Goal: Transaction & Acquisition: Purchase product/service

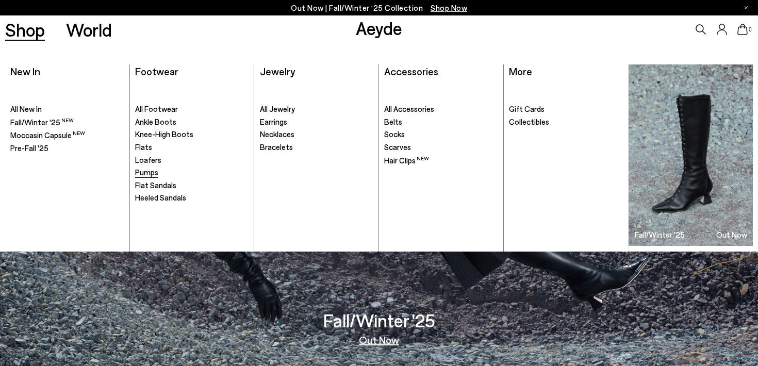
click at [150, 170] on span "Pumps" at bounding box center [146, 171] width 23 height 9
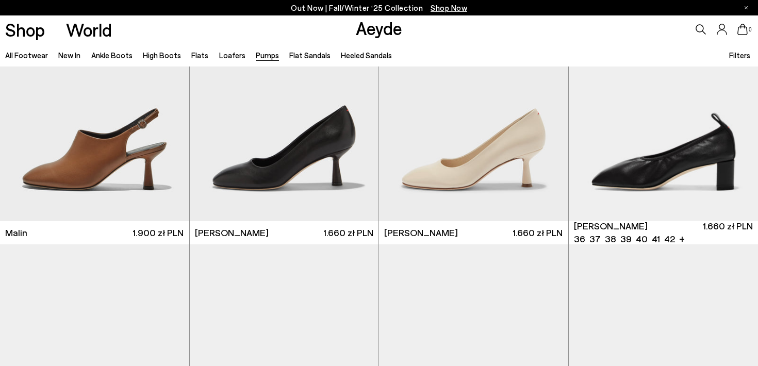
scroll to position [1911, 0]
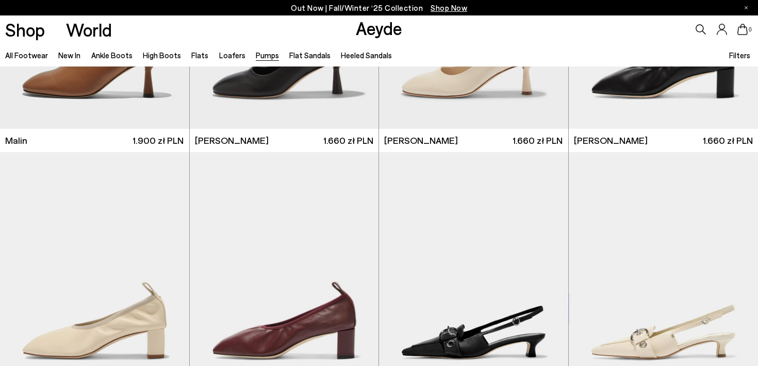
scroll to position [2370, 0]
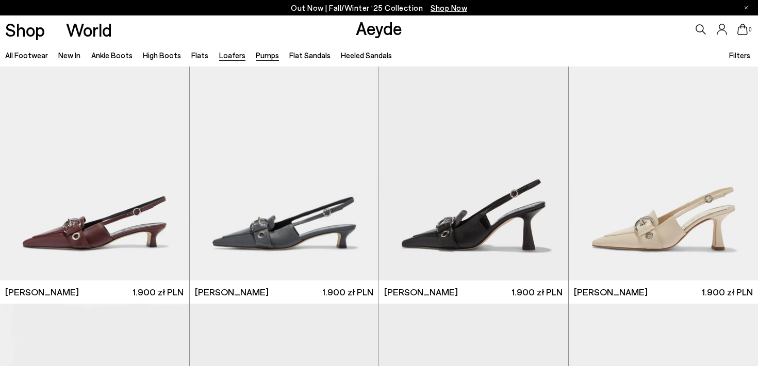
click at [226, 53] on link "Loafers" at bounding box center [232, 55] width 26 height 9
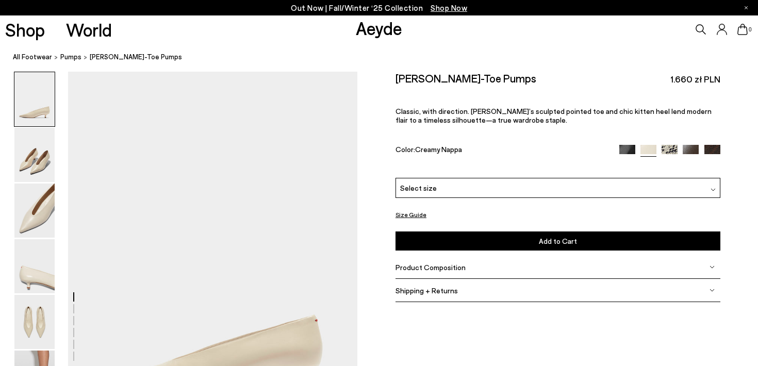
click at [33, 104] on img at bounding box center [34, 99] width 40 height 54
click at [30, 116] on img at bounding box center [34, 99] width 40 height 54
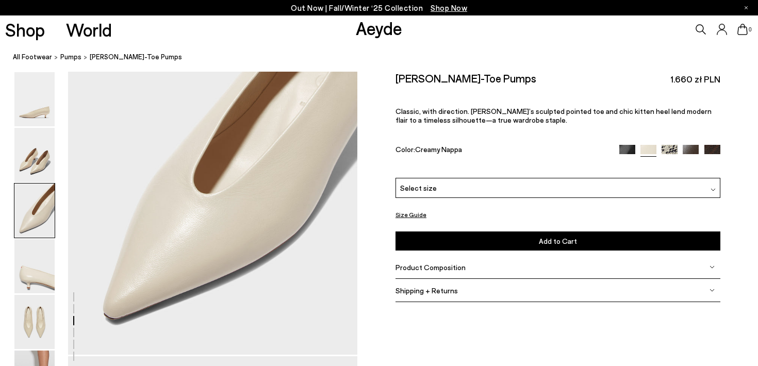
scroll to position [890, 0]
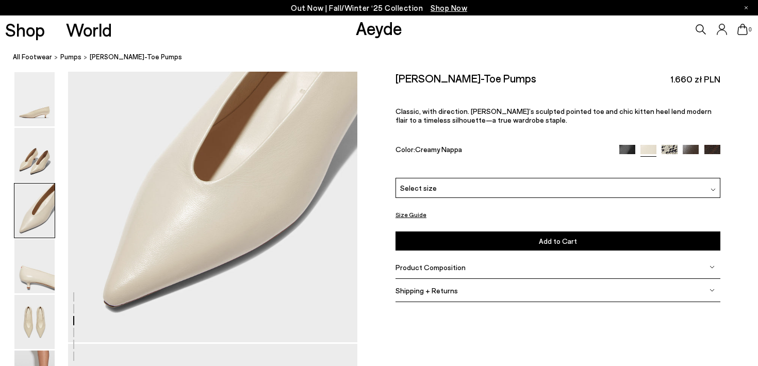
click at [577, 185] on div "Select size" at bounding box center [557, 188] width 325 height 20
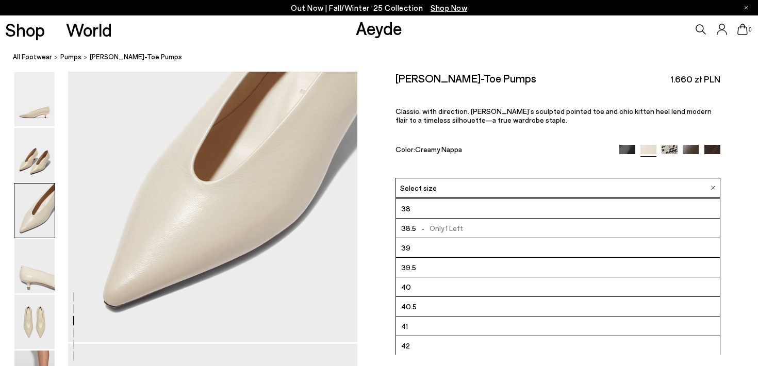
scroll to position [59, 0]
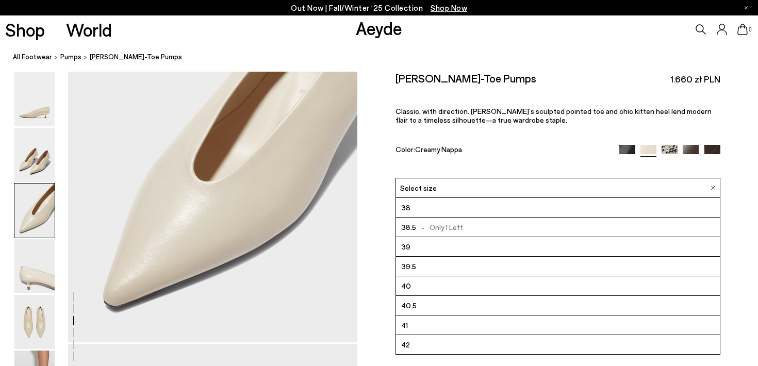
click at [702, 122] on p "Classic, with direction. Clara’s sculpted pointed toe and chic kitten heel lend…" at bounding box center [557, 116] width 325 height 18
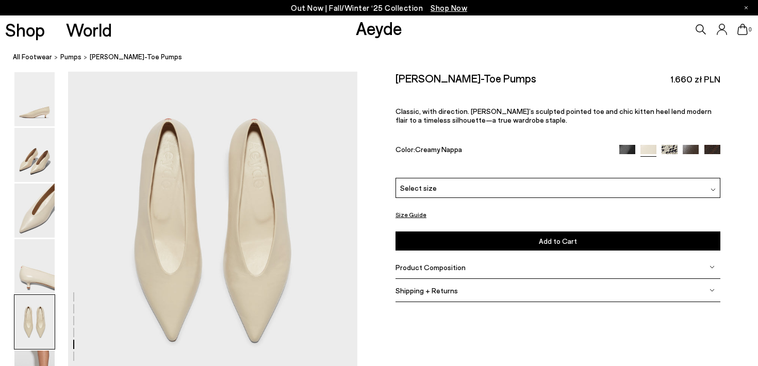
scroll to position [1588, 0]
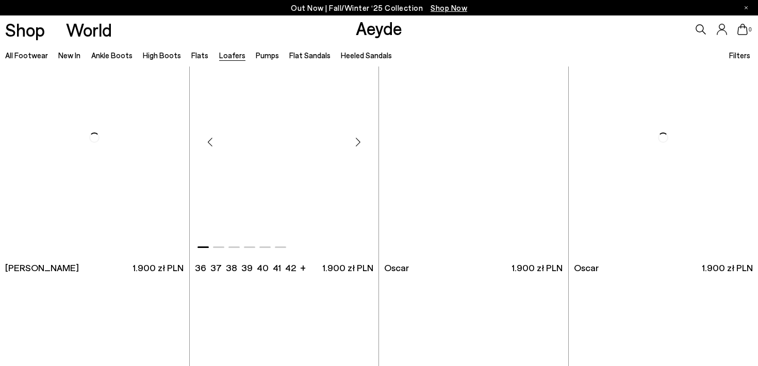
scroll to position [825, 0]
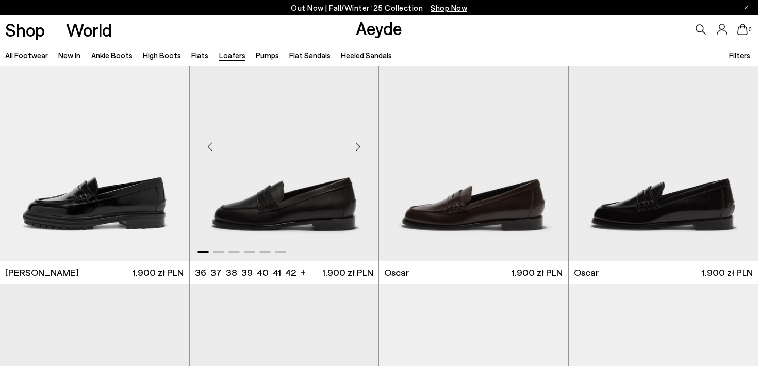
click at [316, 183] on img "1 / 6" at bounding box center [283, 143] width 189 height 238
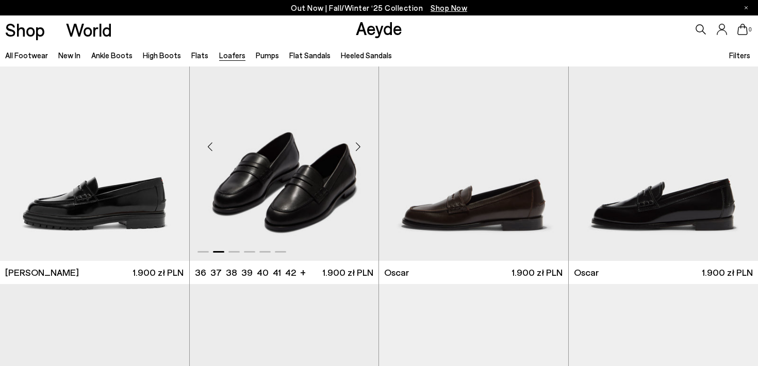
click at [295, 184] on img "2 / 6" at bounding box center [284, 143] width 189 height 238
